Goal: Check status

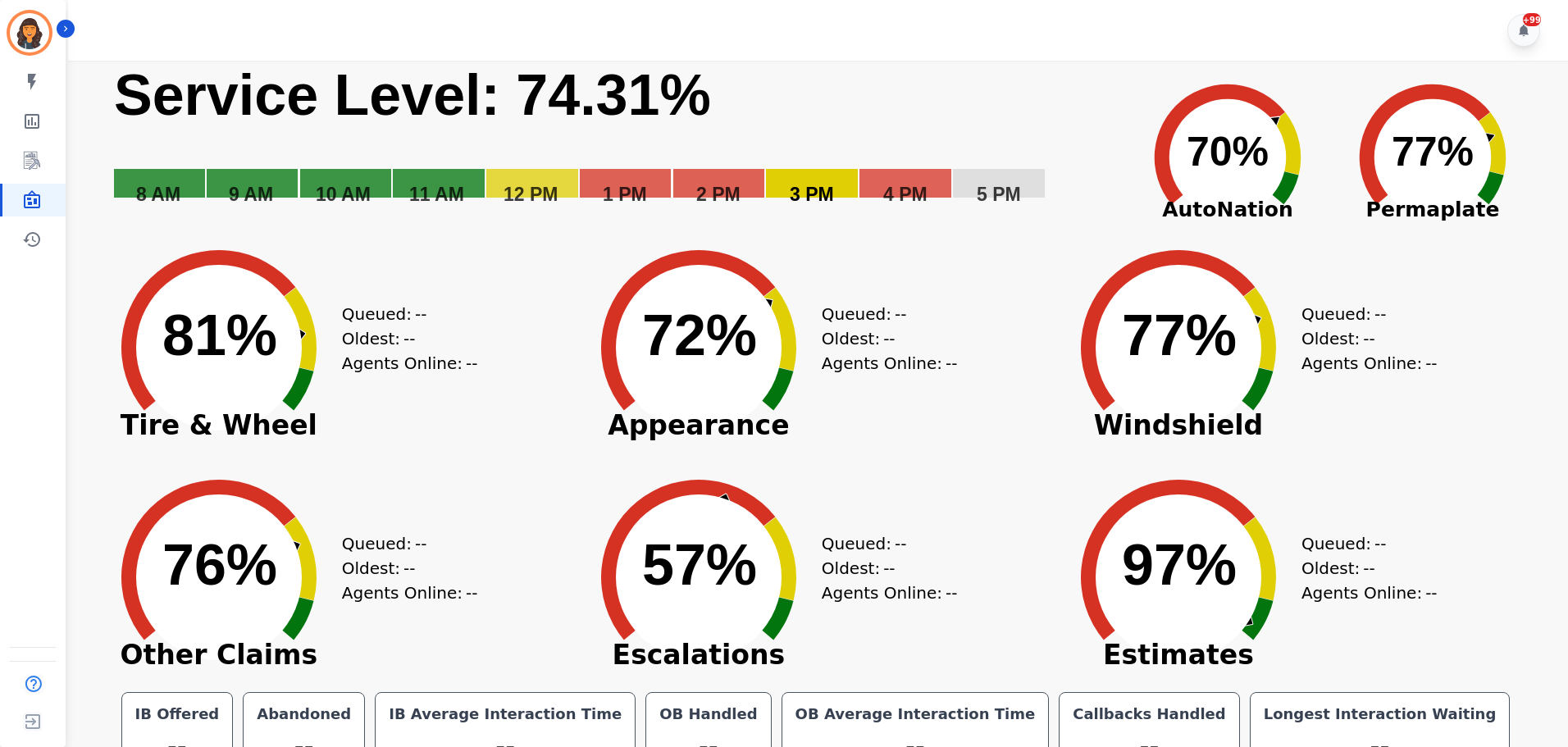
scroll to position [37, 0]
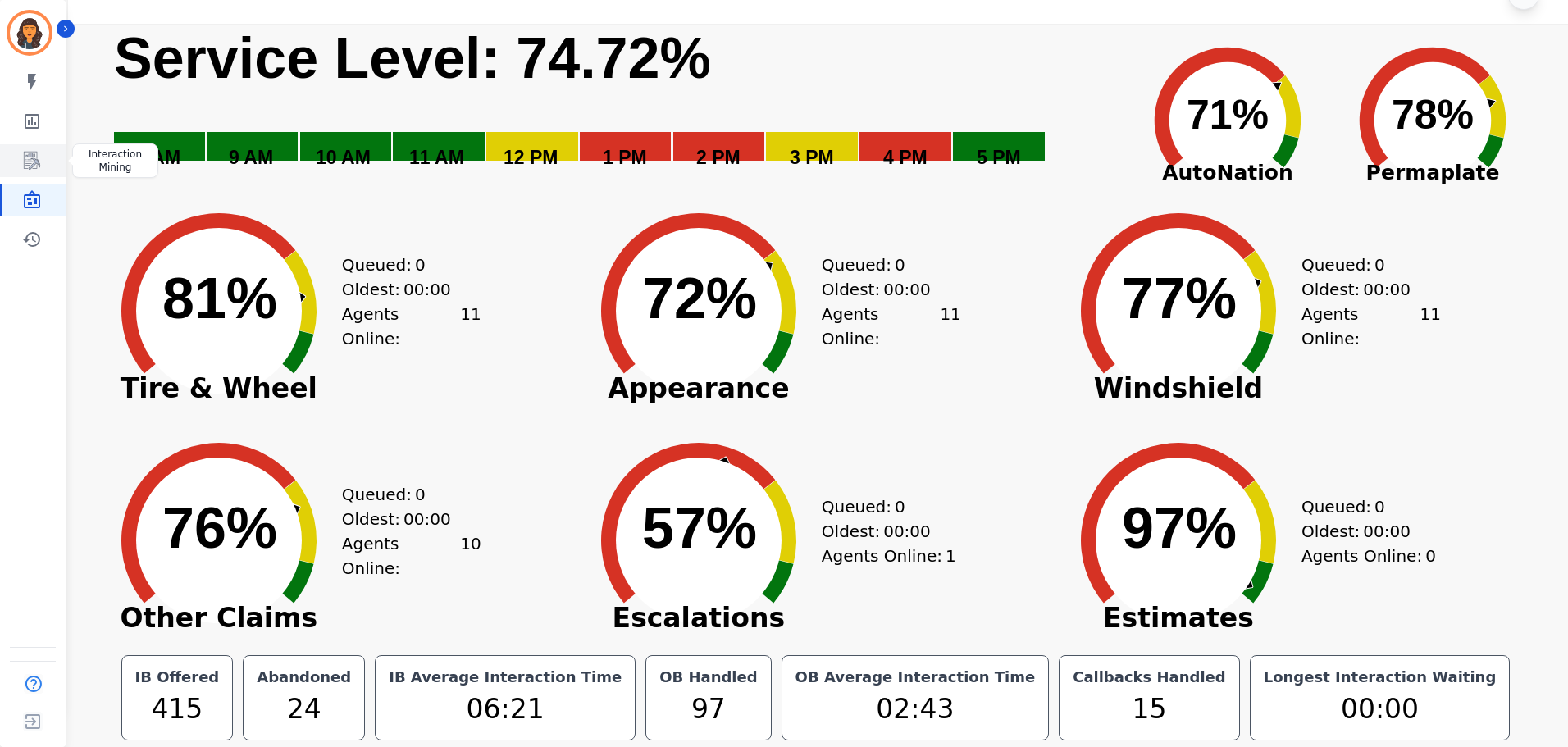
click at [33, 152] on icon "Sidebar" at bounding box center [32, 160] width 20 height 20
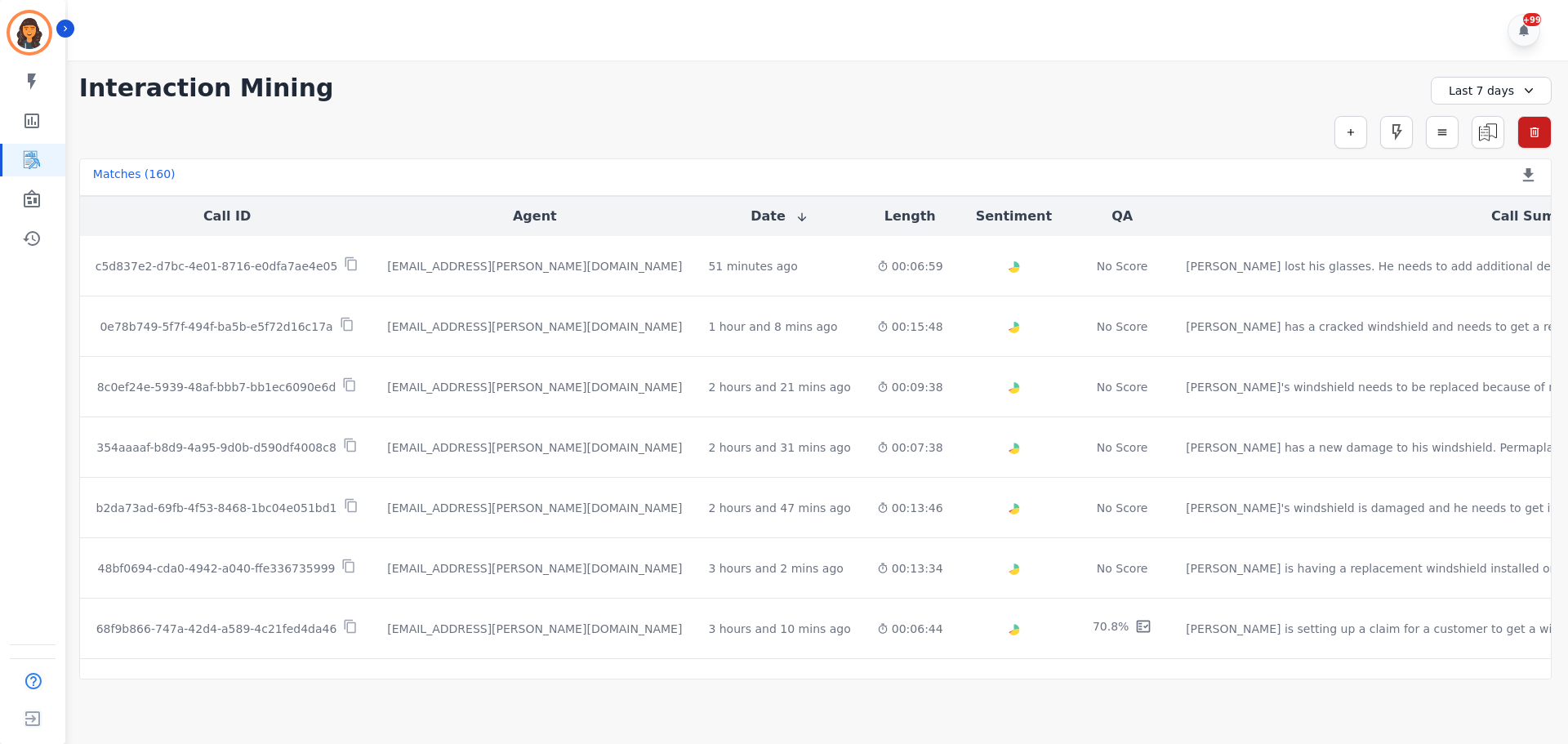
click at [1477, 96] on div "Last 7 days" at bounding box center [1491, 91] width 121 height 28
click at [1477, 141] on li "[DATE]" at bounding box center [1501, 148] width 82 height 16
